Goal: Download file/media

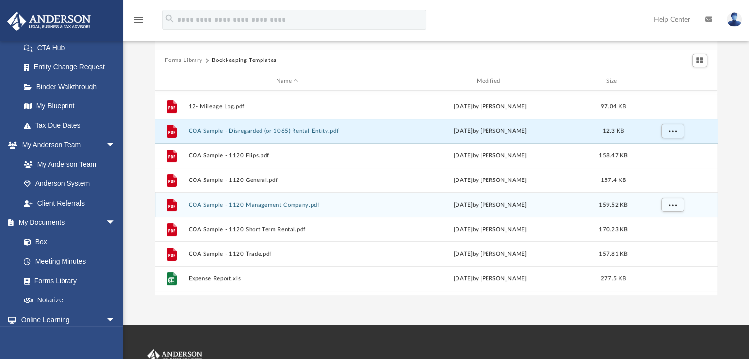
scroll to position [67, 0]
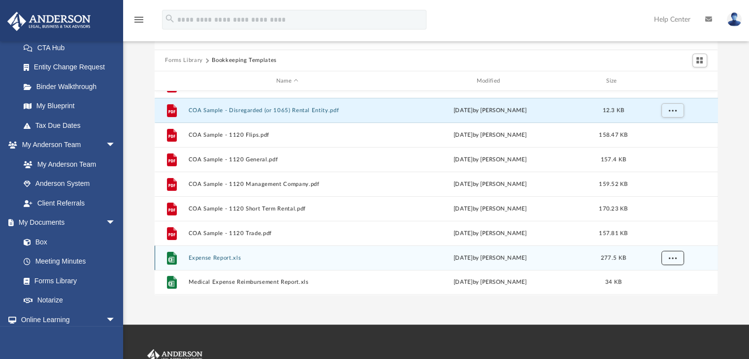
click at [671, 260] on button "More options" at bounding box center [671, 258] width 23 height 15
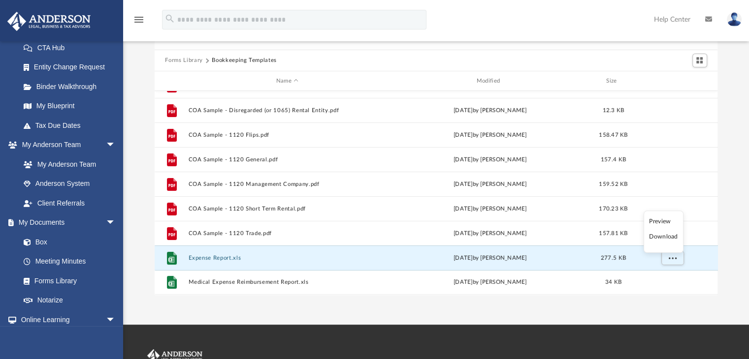
click at [656, 238] on li "Download" at bounding box center [663, 237] width 29 height 10
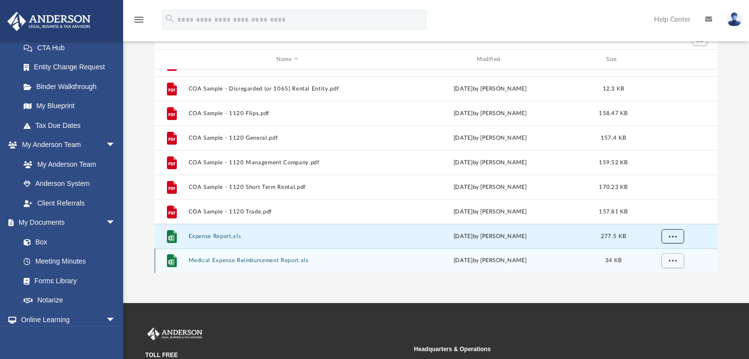
scroll to position [87, 0]
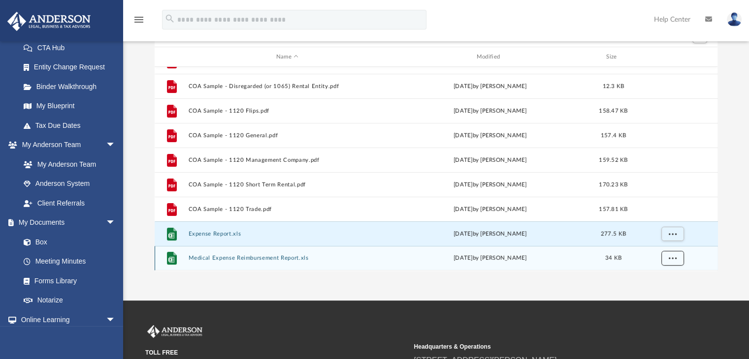
click at [672, 259] on span "More options" at bounding box center [672, 257] width 8 height 5
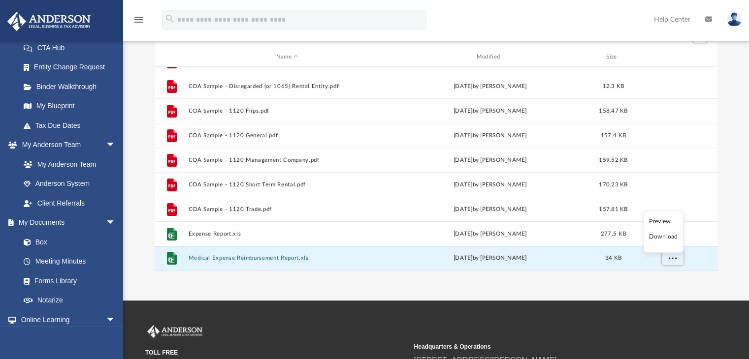
click at [657, 239] on li "Download" at bounding box center [663, 237] width 29 height 10
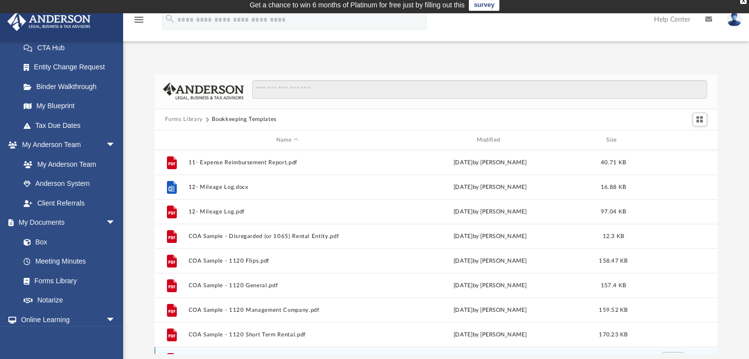
scroll to position [0, 0]
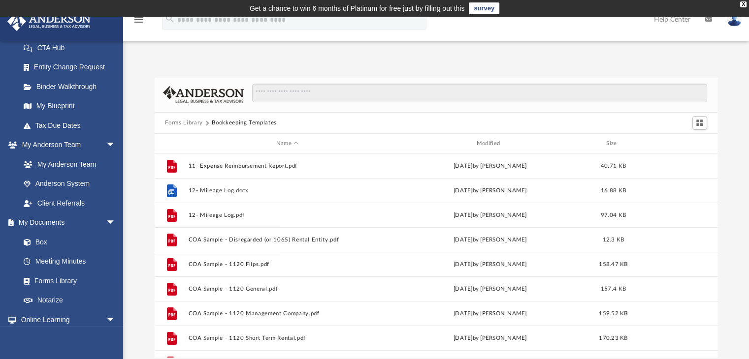
click at [190, 119] on button "Forms Library" at bounding box center [183, 123] width 37 height 9
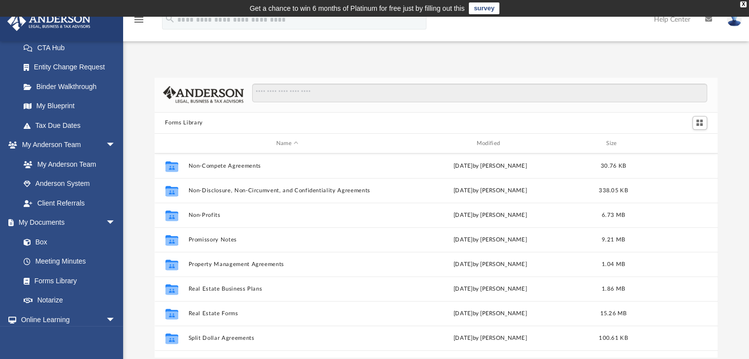
scroll to position [534, 0]
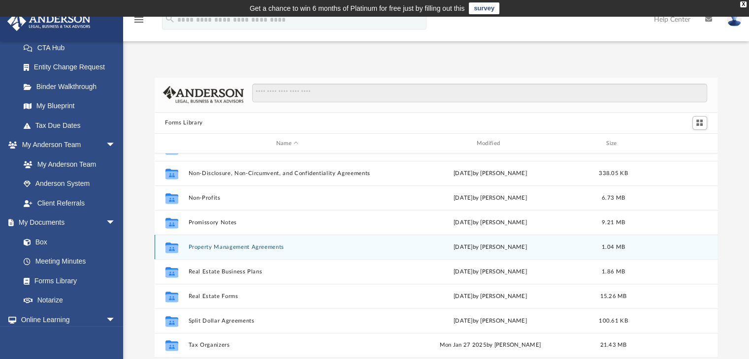
click at [246, 241] on div "Collaborated Folder Property Management Agreements [DATE] by [PERSON_NAME] 1.04…" at bounding box center [436, 247] width 563 height 25
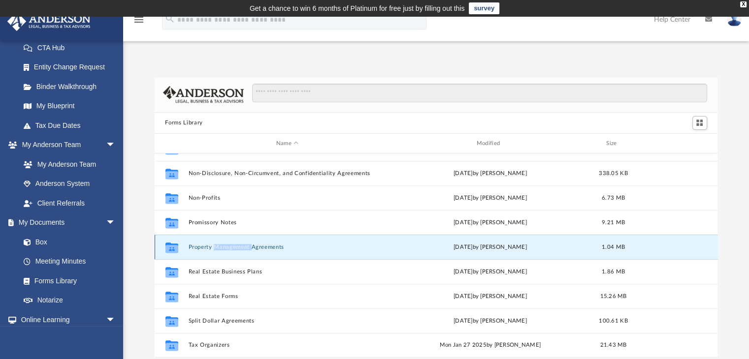
click at [246, 241] on div "Collaborated Folder Property Management Agreements [DATE] by [PERSON_NAME] 1.04…" at bounding box center [436, 247] width 563 height 25
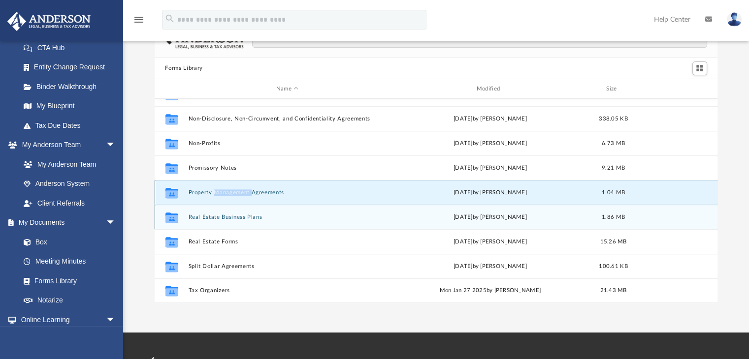
scroll to position [54, 0]
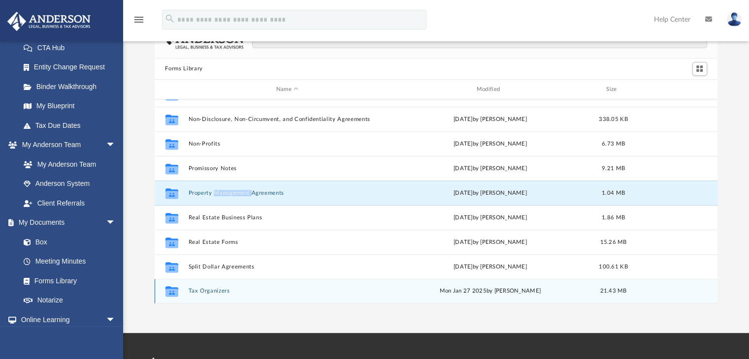
click at [219, 290] on button "Tax Organizers" at bounding box center [287, 291] width 198 height 6
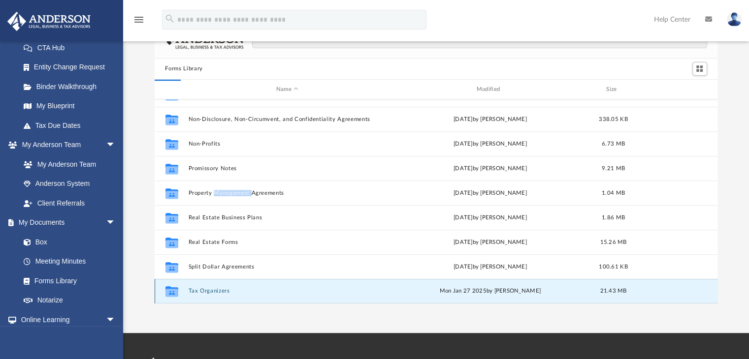
scroll to position [0, 0]
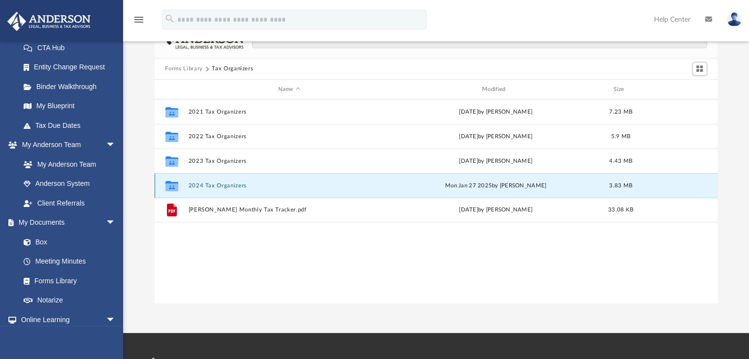
click at [220, 187] on button "2024 Tax Organizers" at bounding box center [289, 186] width 202 height 6
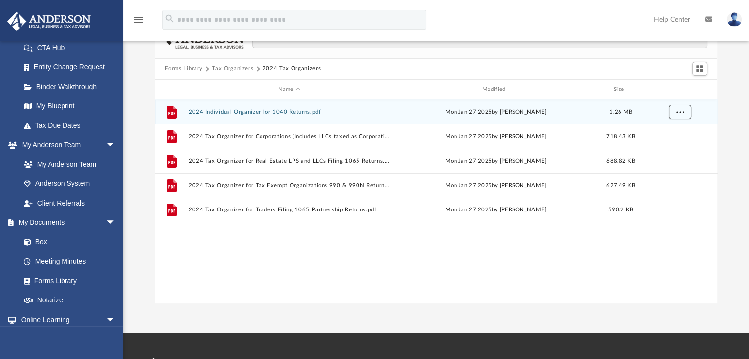
click at [675, 111] on span "More options" at bounding box center [679, 111] width 8 height 5
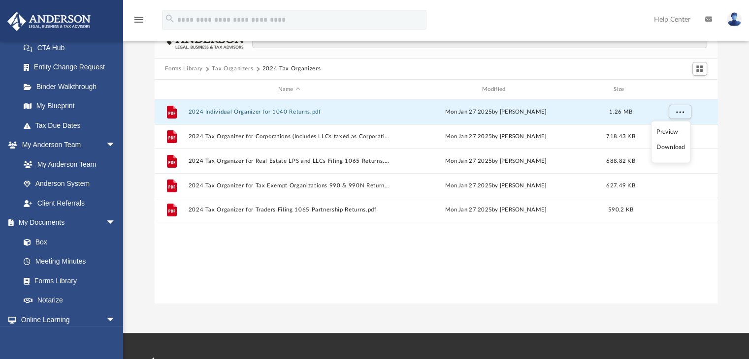
click at [676, 148] on li "Download" at bounding box center [670, 147] width 29 height 10
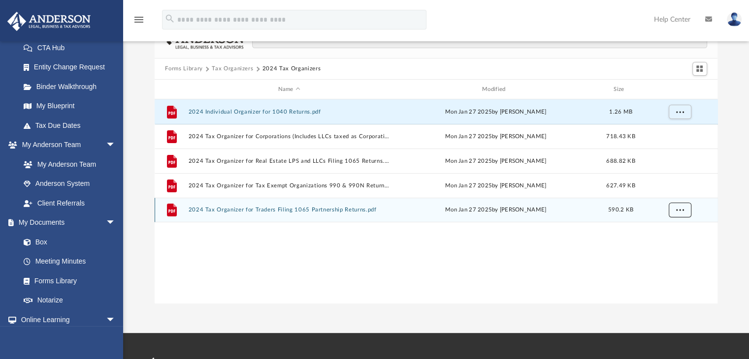
click at [677, 209] on span "More options" at bounding box center [679, 209] width 8 height 5
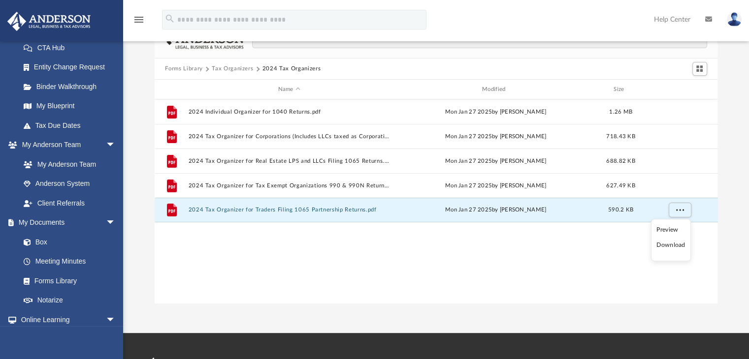
click at [667, 247] on li "Download" at bounding box center [670, 246] width 29 height 10
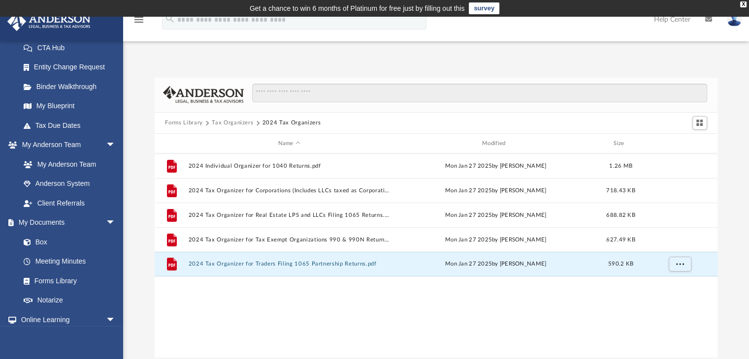
click at [241, 124] on button "Tax Organizers" at bounding box center [232, 123] width 41 height 9
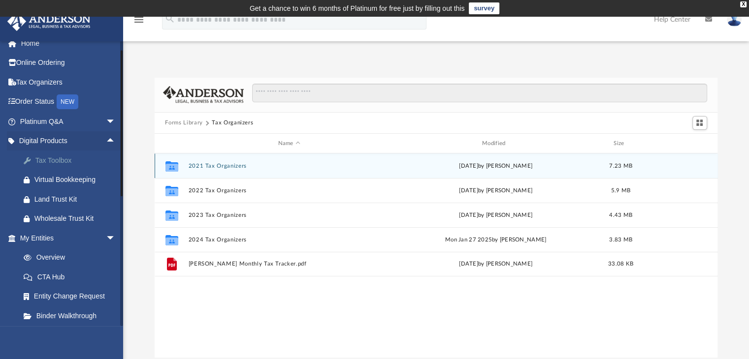
scroll to position [8, 0]
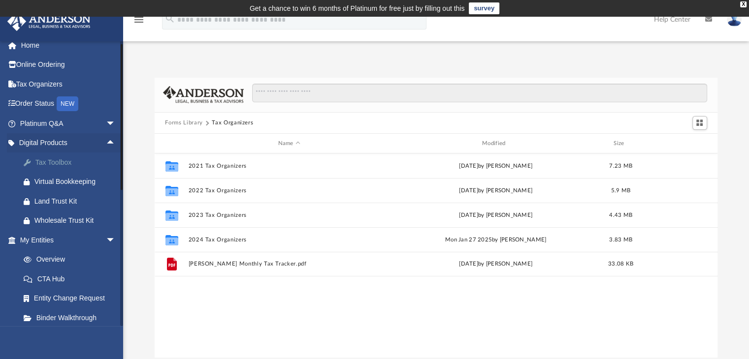
click at [63, 164] on div "Tax Toolbox" at bounding box center [76, 163] width 84 height 12
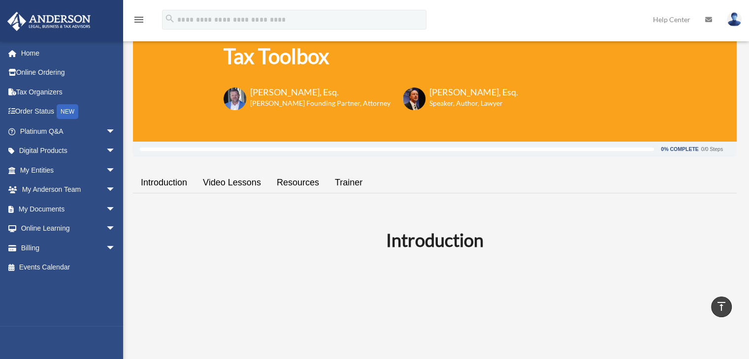
scroll to position [68, 0]
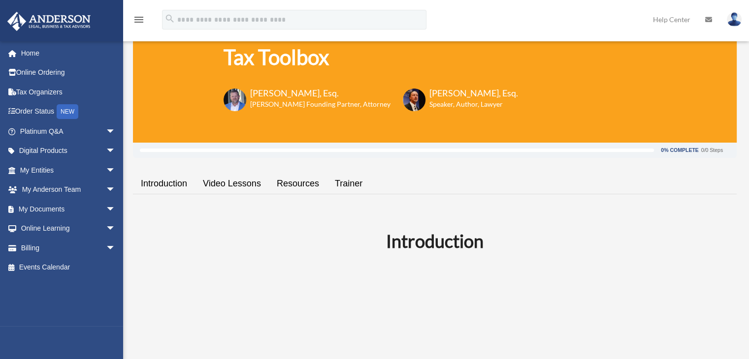
click at [227, 191] on link "Video Lessons" at bounding box center [232, 184] width 74 height 28
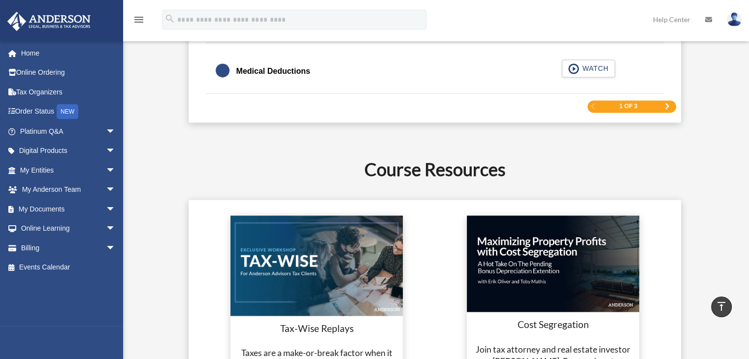
scroll to position [1649, 0]
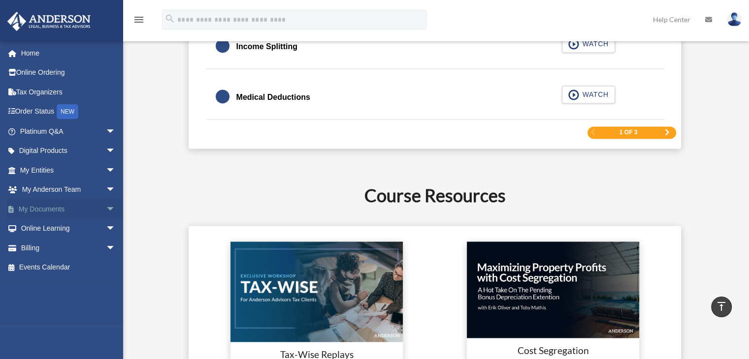
click at [106, 206] on span "arrow_drop_down" at bounding box center [116, 209] width 20 height 20
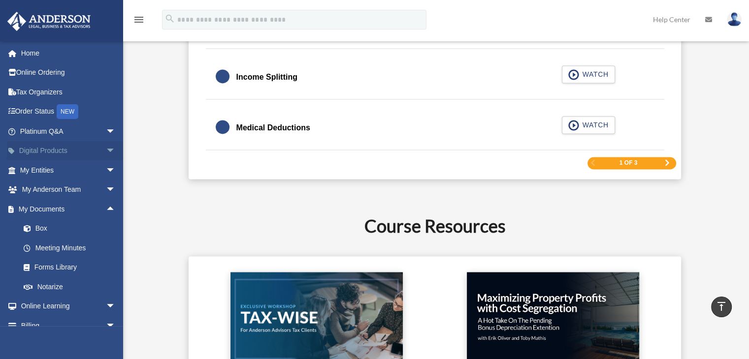
scroll to position [1618, 0]
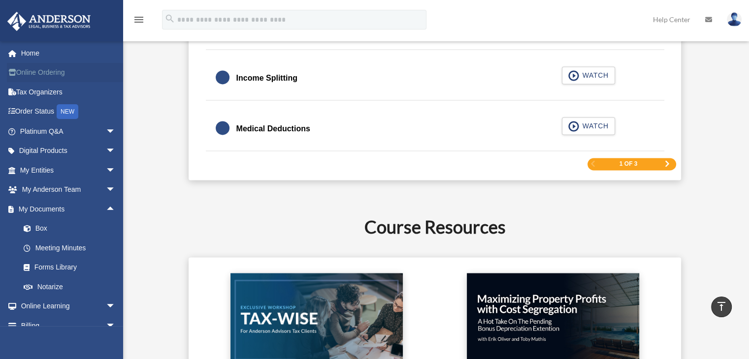
click at [62, 72] on link "Online Ordering" at bounding box center [69, 73] width 124 height 20
